Goal: Information Seeking & Learning: Learn about a topic

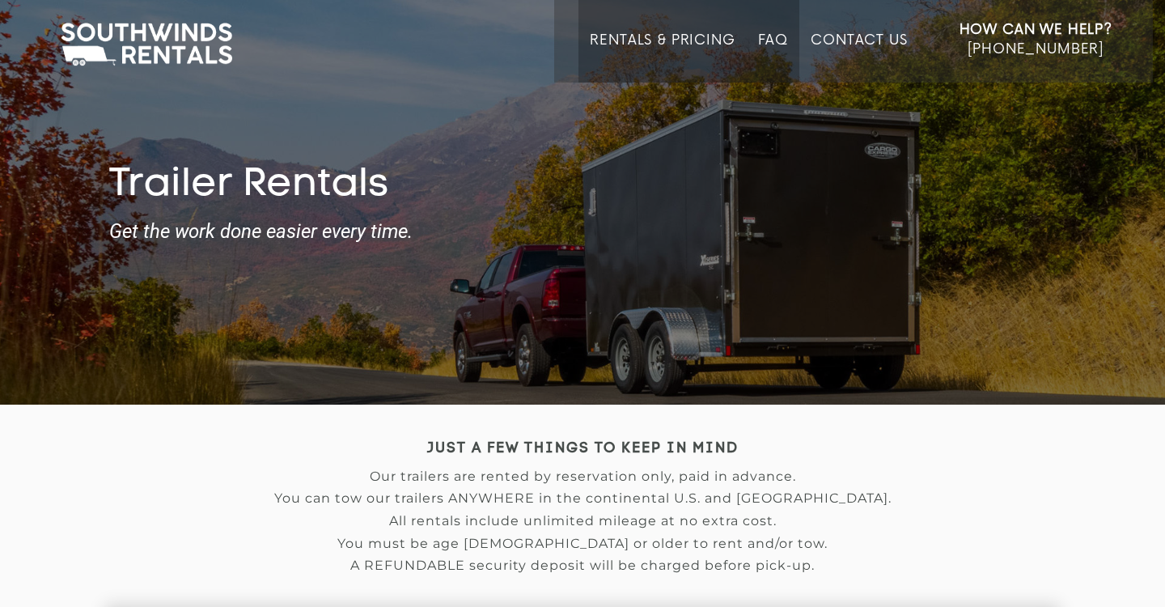
click at [767, 38] on link "FAQ" at bounding box center [773, 57] width 31 height 50
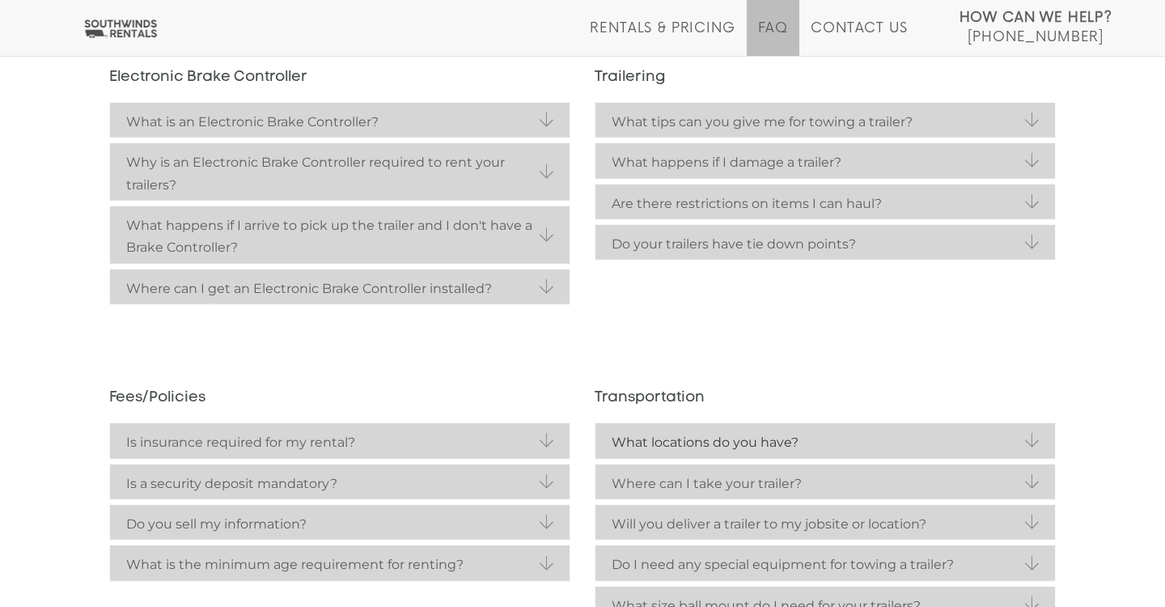
scroll to position [376, 0]
click at [1025, 438] on link "What locations do you have?" at bounding box center [825, 439] width 460 height 35
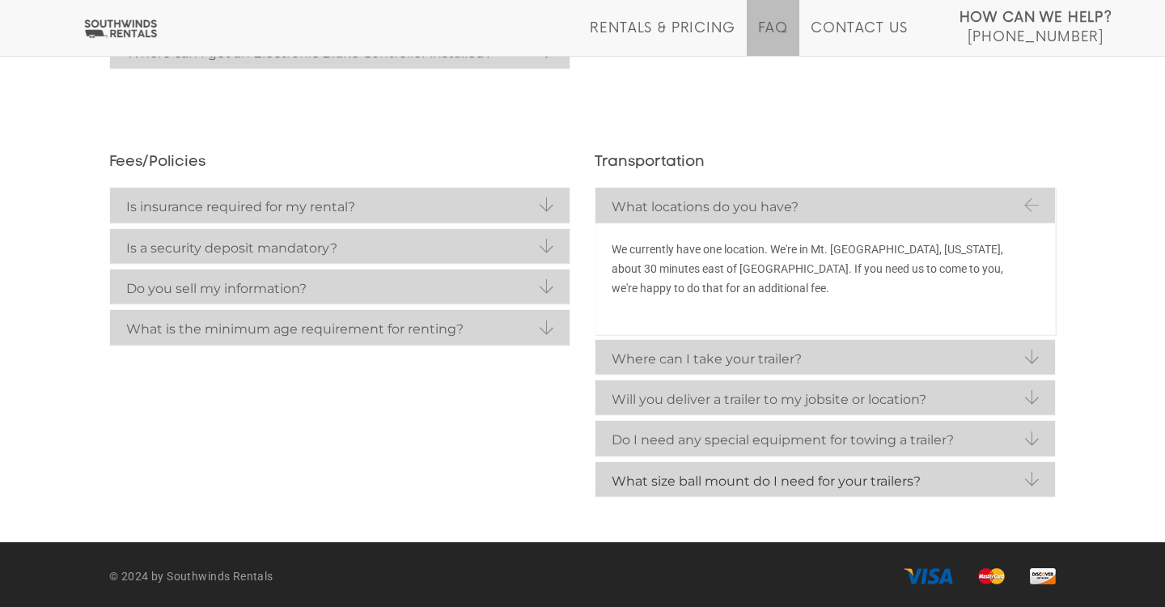
scroll to position [610, 0]
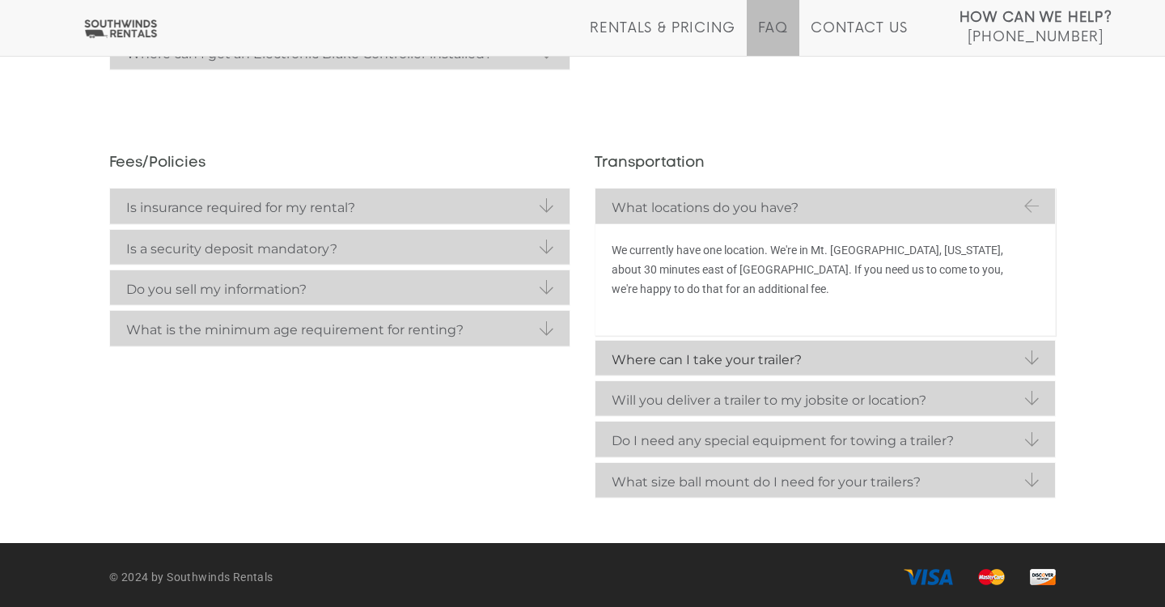
click at [884, 352] on strong "Where can I take your trailer?" at bounding box center [825, 360] width 427 height 22
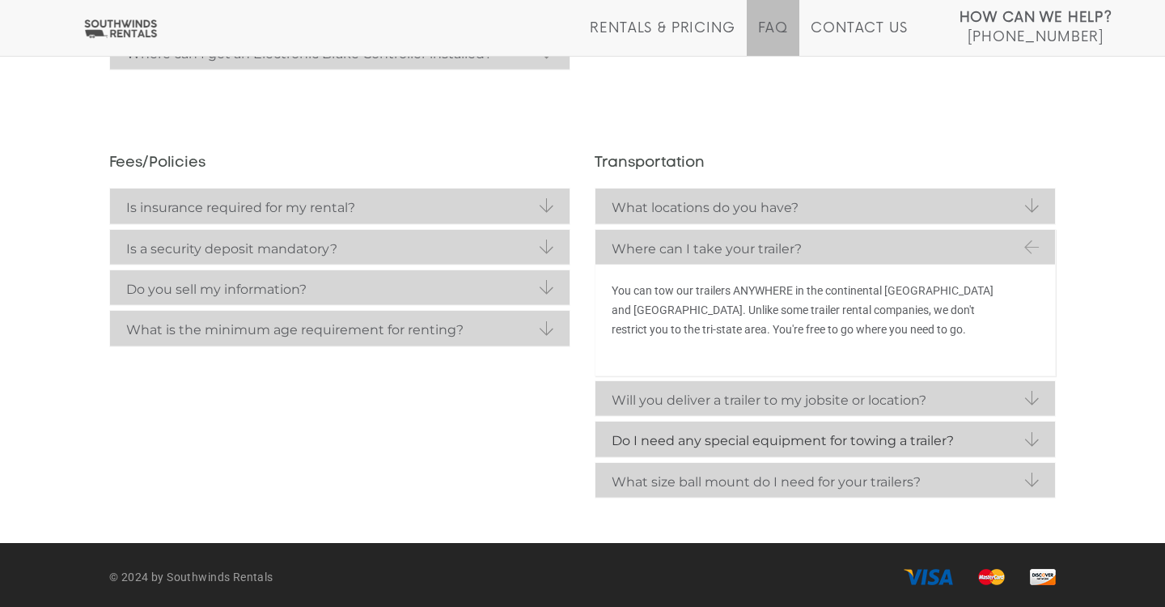
click at [1030, 423] on link "Do I need any special equipment for towing a trailer?" at bounding box center [825, 439] width 460 height 35
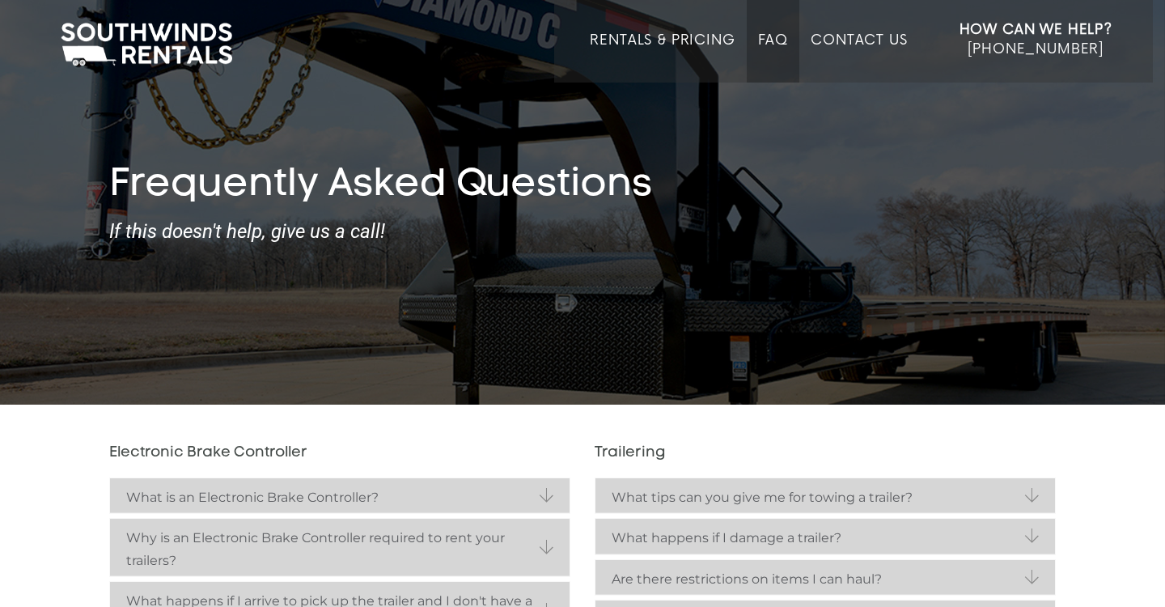
scroll to position [0, 0]
click at [882, 45] on link "Contact Us" at bounding box center [859, 57] width 96 height 50
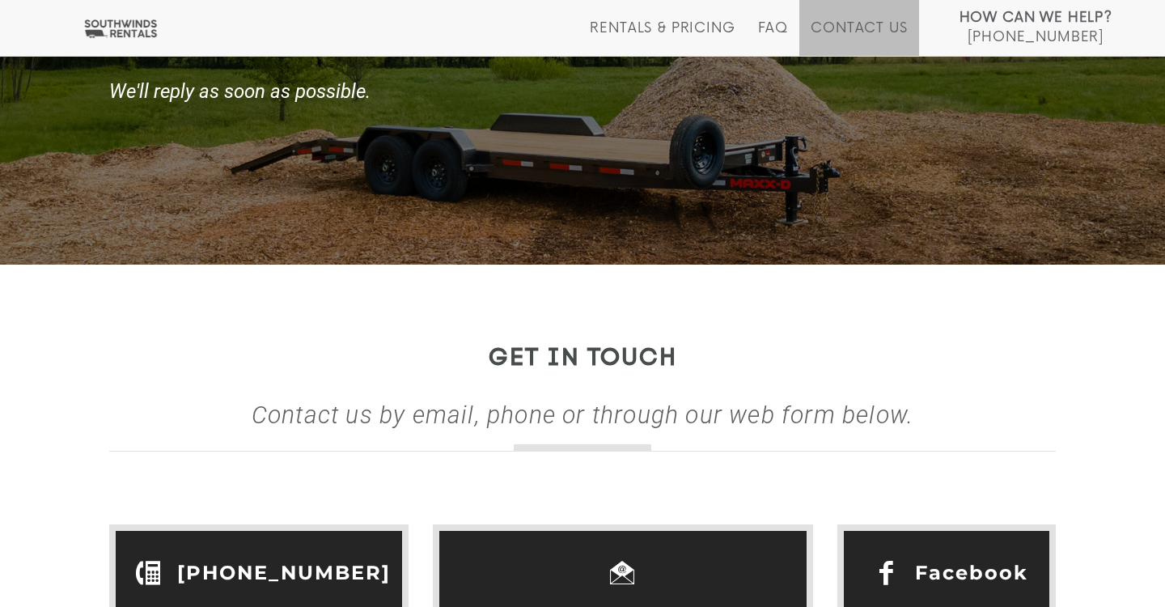
scroll to position [121, 0]
